Goal: Use online tool/utility: Use online tool/utility

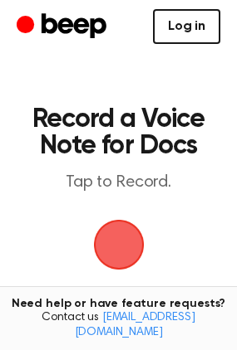
click at [170, 36] on link "Log in" at bounding box center [186, 26] width 67 height 35
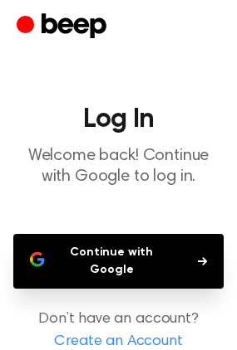
click at [138, 268] on button "Continue with Google" at bounding box center [118, 261] width 210 height 55
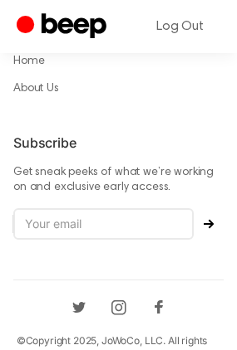
scroll to position [1223, 0]
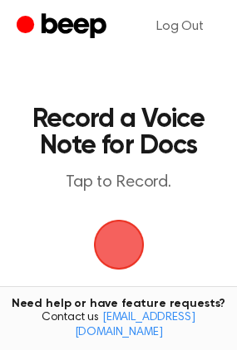
click at [126, 232] on span "button" at bounding box center [118, 245] width 85 height 85
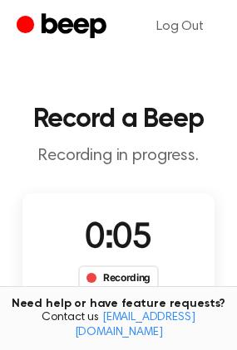
click at [111, 276] on div "Recording" at bounding box center [118, 278] width 81 height 25
click at [95, 279] on span at bounding box center [91, 278] width 10 height 10
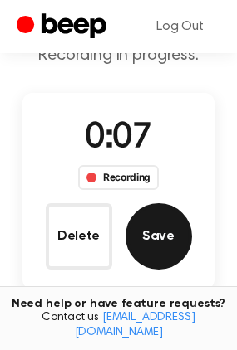
scroll to position [110, 0]
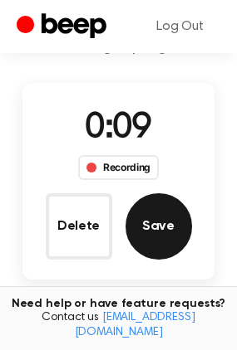
click at [161, 220] on button "Save" at bounding box center [158, 226] width 66 height 66
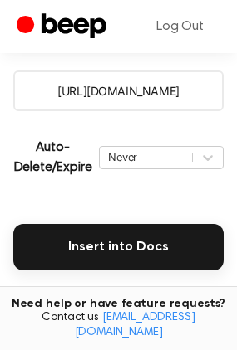
scroll to position [276, 0]
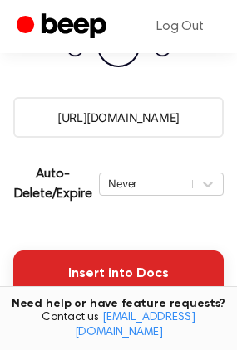
click at [135, 274] on button "Insert into Docs" at bounding box center [118, 274] width 210 height 46
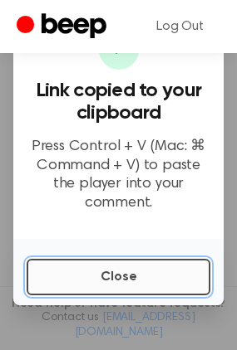
click at [142, 272] on button "Close" at bounding box center [118, 277] width 183 height 37
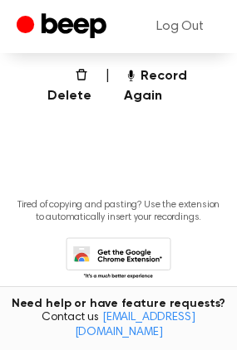
scroll to position [533, 0]
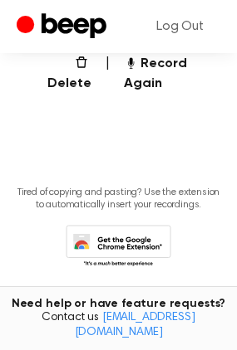
click at [139, 225] on icon at bounding box center [118, 248] width 105 height 46
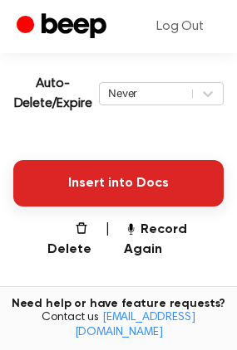
click at [199, 186] on button "Insert into Docs" at bounding box center [118, 183] width 210 height 46
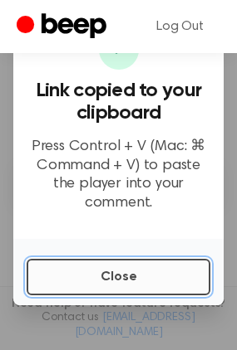
click at [140, 272] on button "Close" at bounding box center [118, 277] width 183 height 37
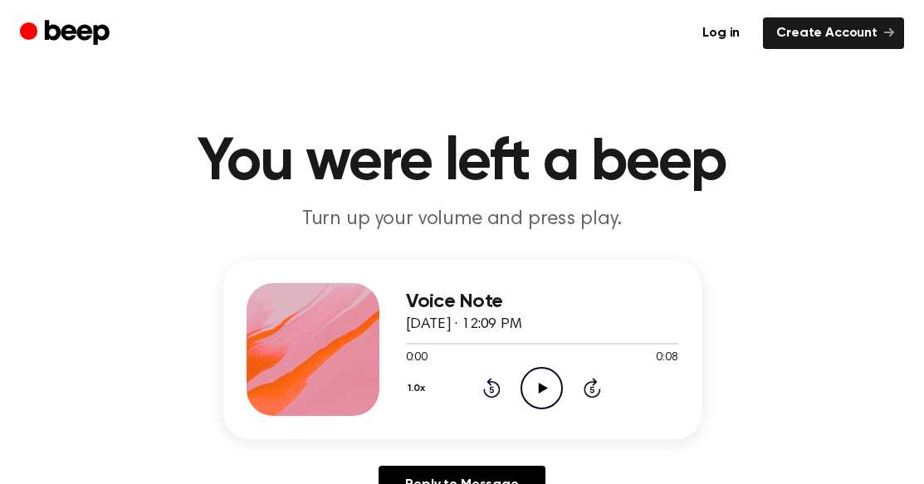
click at [540, 395] on icon "Play Audio" at bounding box center [541, 388] width 42 height 42
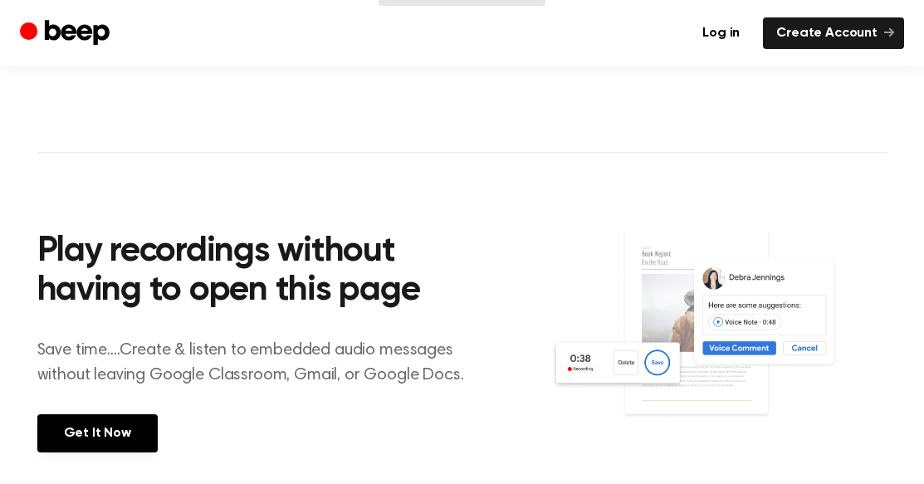
scroll to position [276, 0]
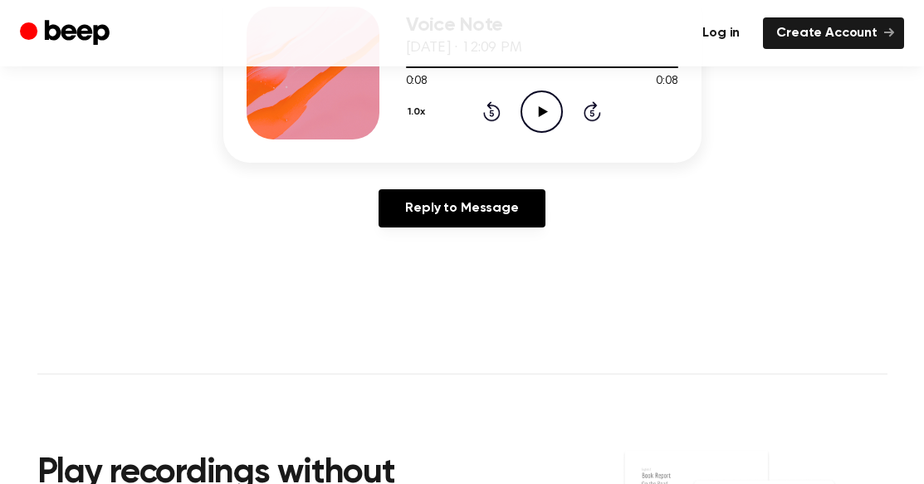
click at [723, 34] on link "Log in" at bounding box center [721, 33] width 64 height 32
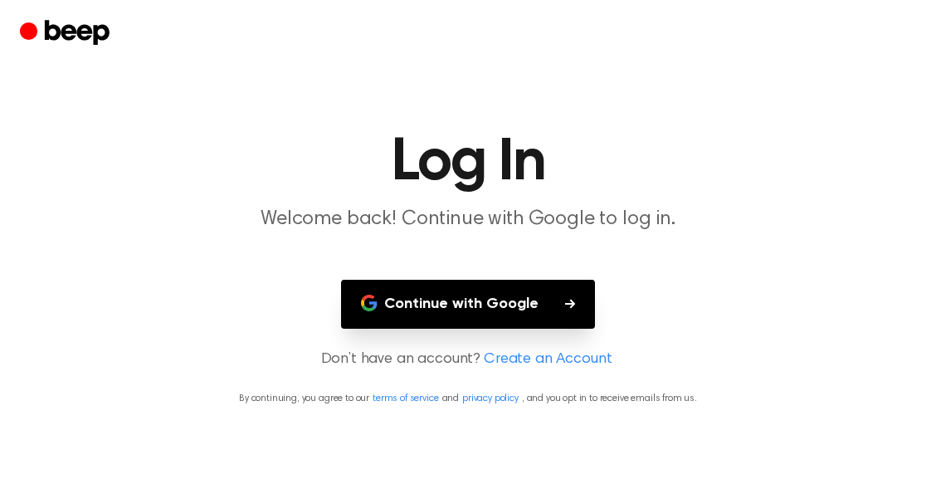
click at [537, 278] on main "Log In Welcome back! Continue with Google to log in. Continue with Google Don’t…" at bounding box center [468, 242] width 936 height 484
click at [512, 312] on button "Continue with Google" at bounding box center [468, 304] width 254 height 49
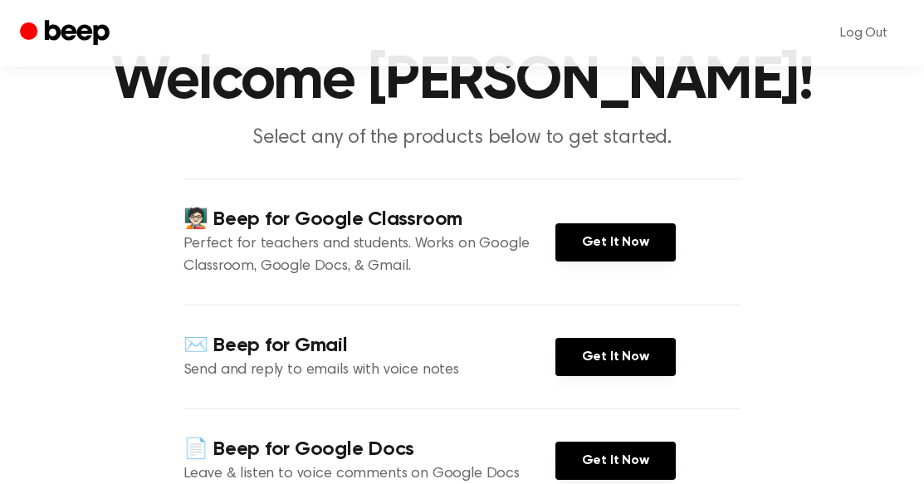
scroll to position [55, 0]
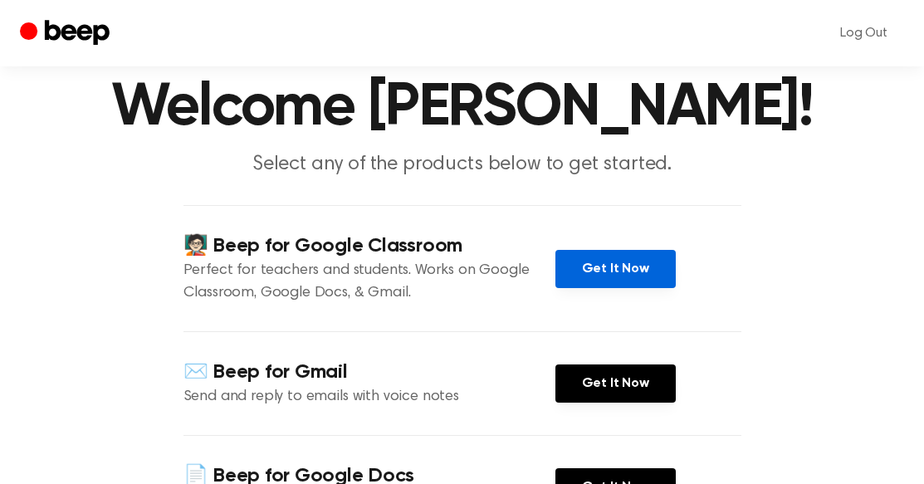
click at [590, 265] on link "Get It Now" at bounding box center [615, 269] width 120 height 38
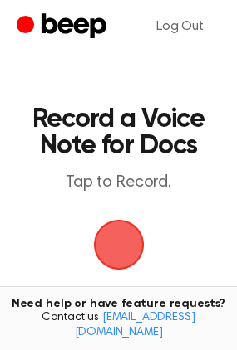
click at [115, 242] on span "button" at bounding box center [118, 245] width 51 height 51
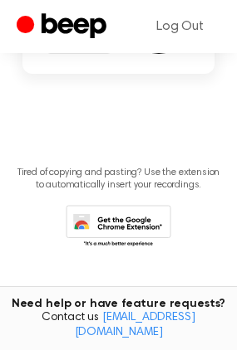
scroll to position [95, 0]
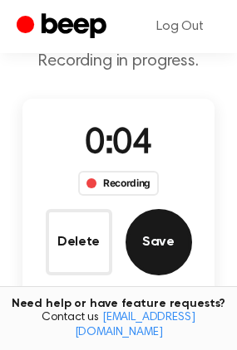
click at [165, 224] on button "Save" at bounding box center [158, 242] width 66 height 66
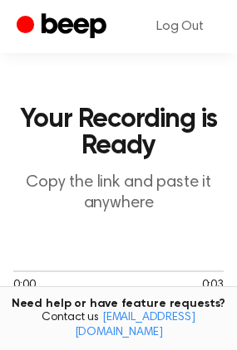
scroll to position [498, 0]
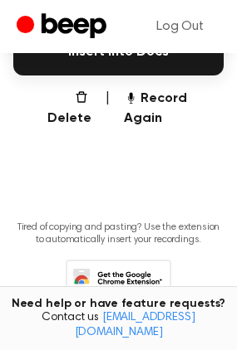
click at [125, 265] on icon at bounding box center [118, 283] width 105 height 46
